Goal: Find contact information: Find contact information

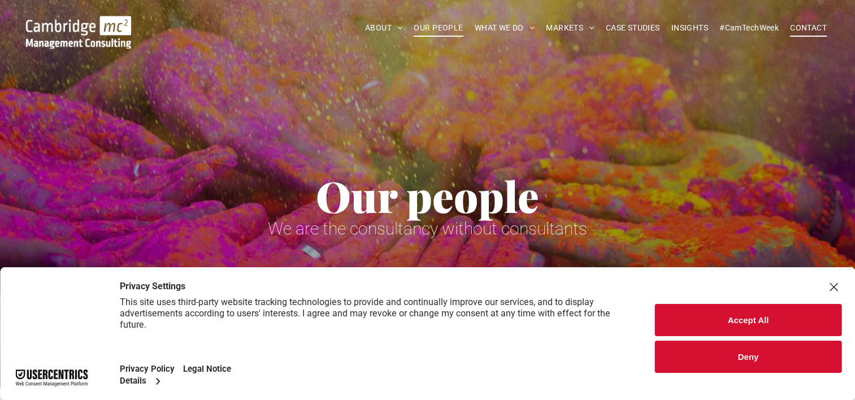
click at [803, 23] on span "CONTACT" at bounding box center [808, 28] width 37 height 18
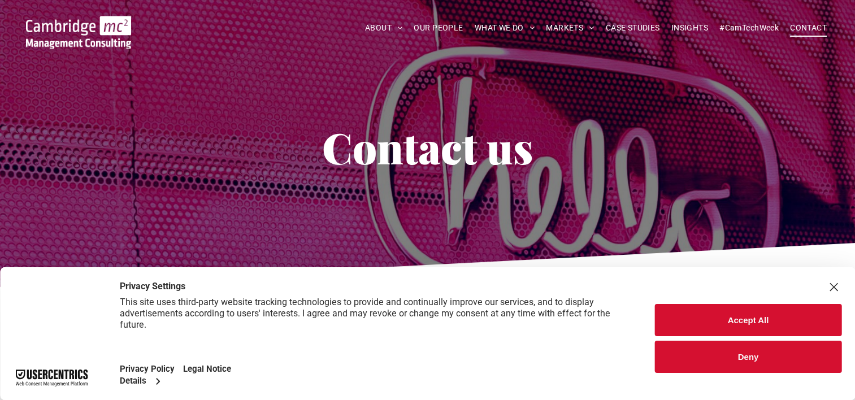
click at [728, 316] on button "Accept All" at bounding box center [748, 320] width 187 height 32
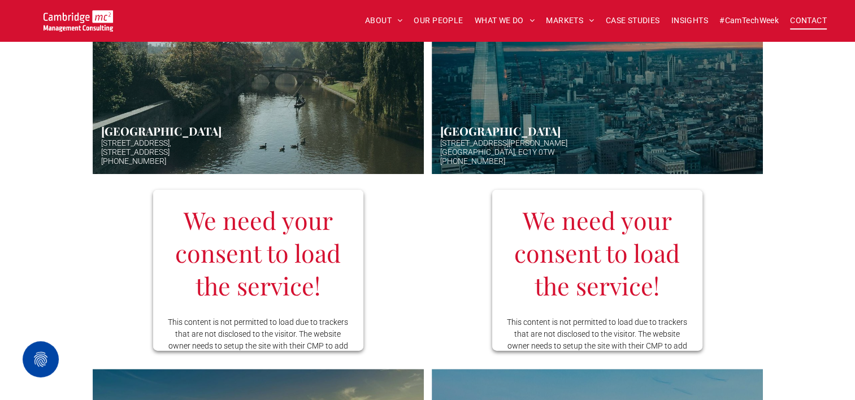
scroll to position [452, 0]
